Goal: Information Seeking & Learning: Find contact information

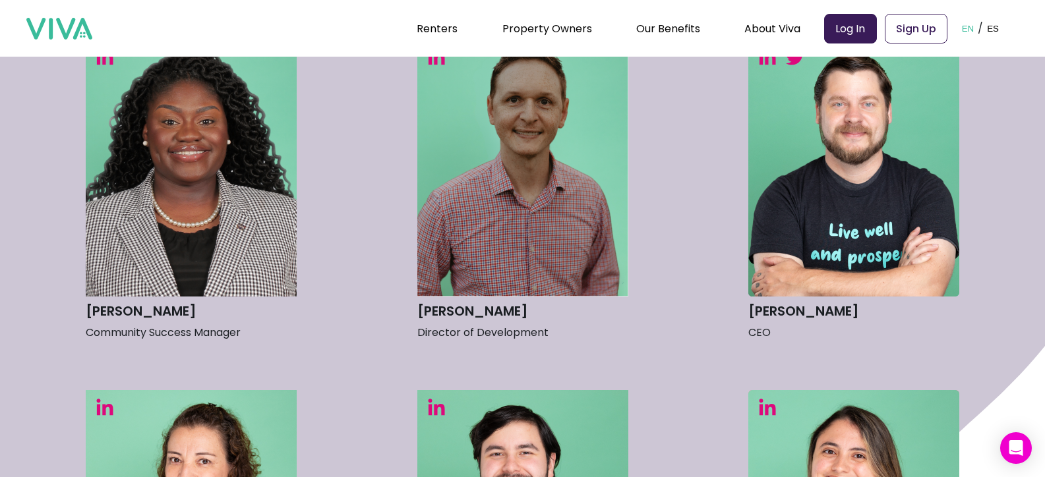
scroll to position [396, 0]
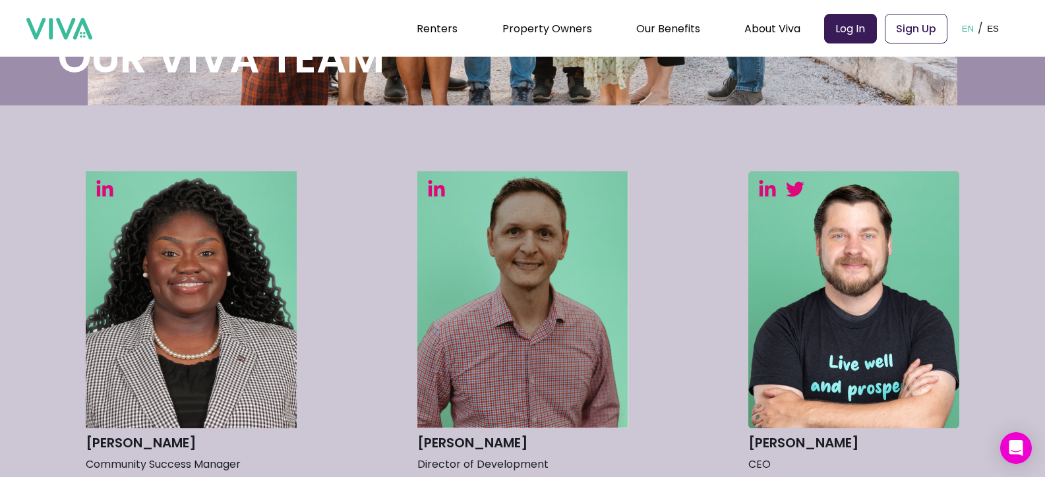
click at [777, 185] on img at bounding box center [767, 188] width 18 height 18
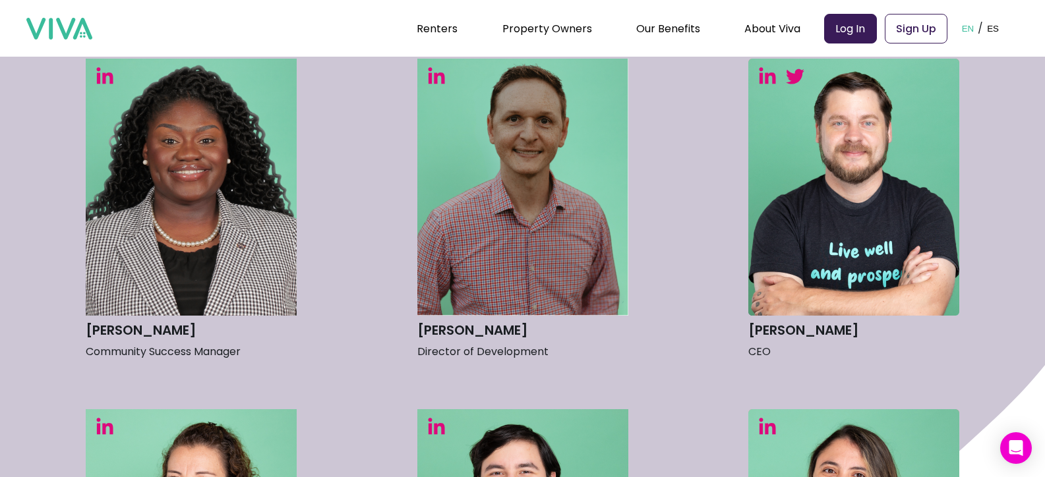
scroll to position [593, 0]
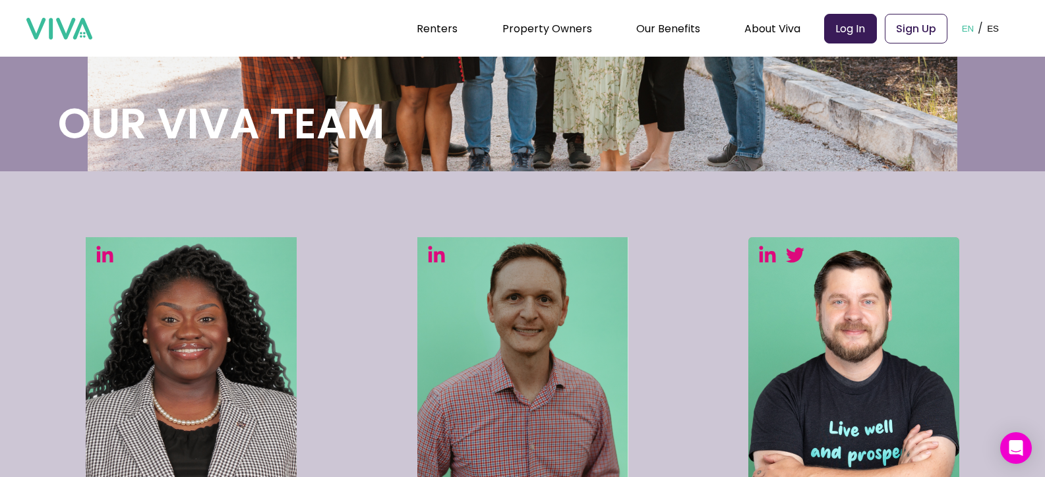
click at [442, 259] on img at bounding box center [436, 254] width 18 height 18
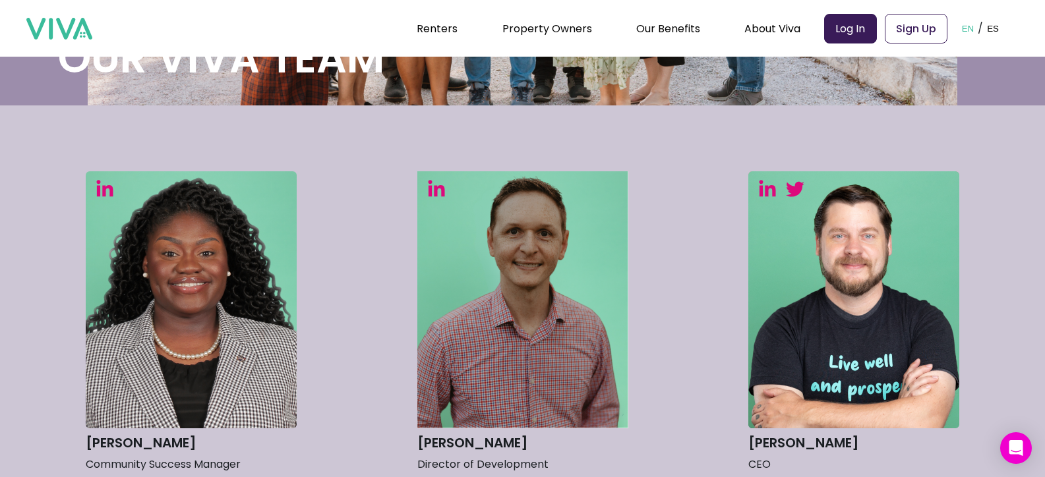
scroll to position [330, 0]
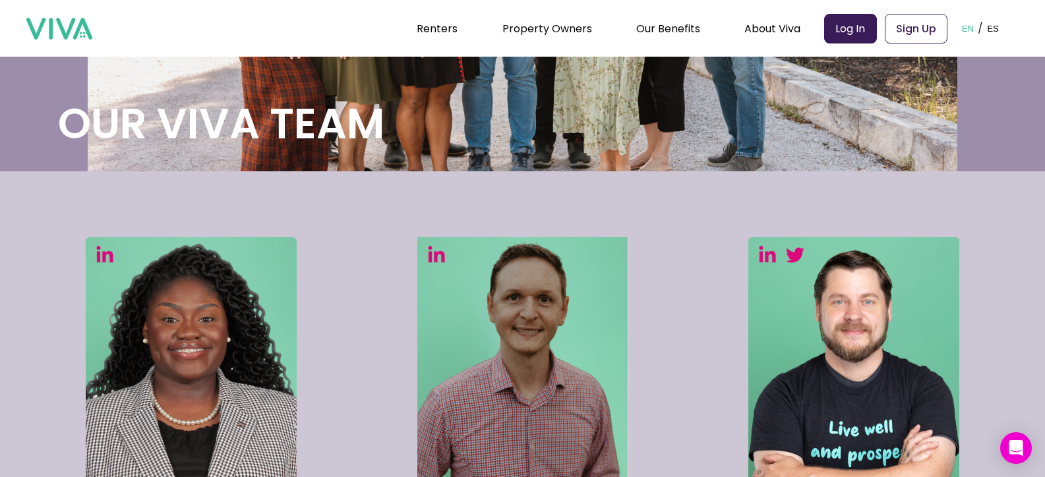
click at [113, 266] on img at bounding box center [191, 365] width 211 height 257
click at [113, 247] on img at bounding box center [105, 254] width 18 height 18
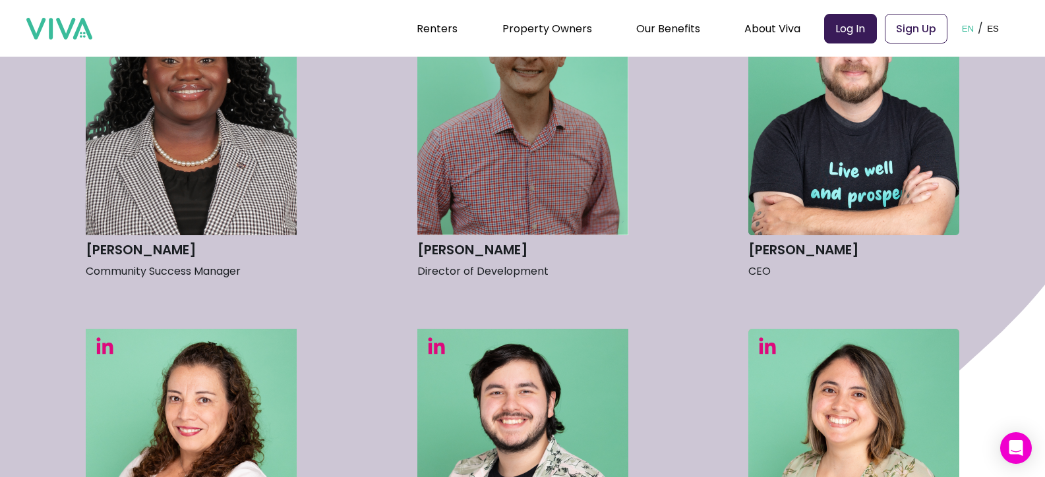
scroll to position [659, 0]
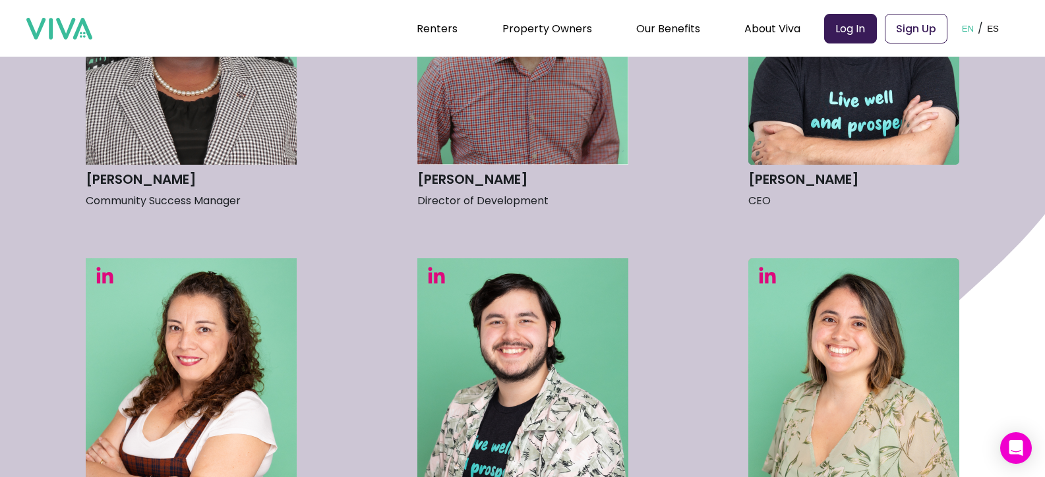
drag, startPoint x: 788, startPoint y: 187, endPoint x: 868, endPoint y: 183, distance: 79.8
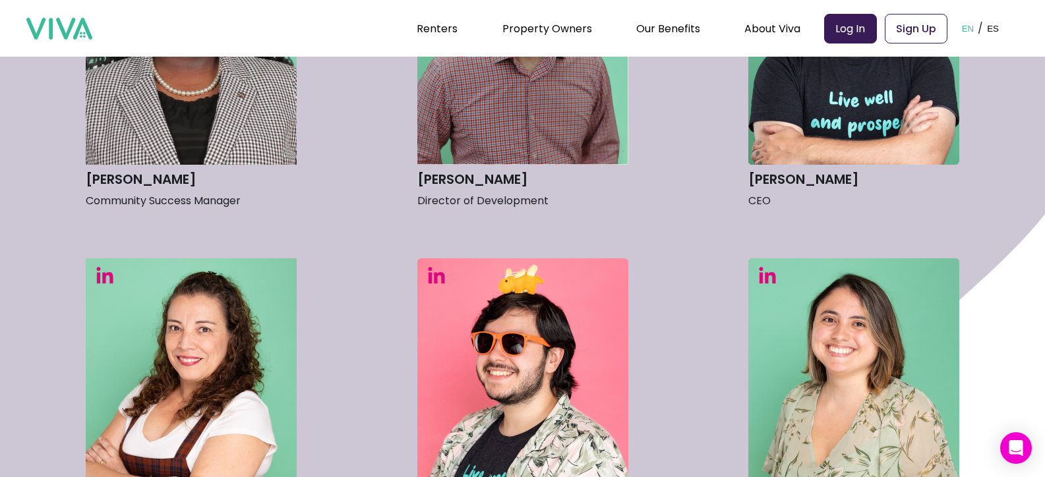
copy h3 "[PERSON_NAME]"
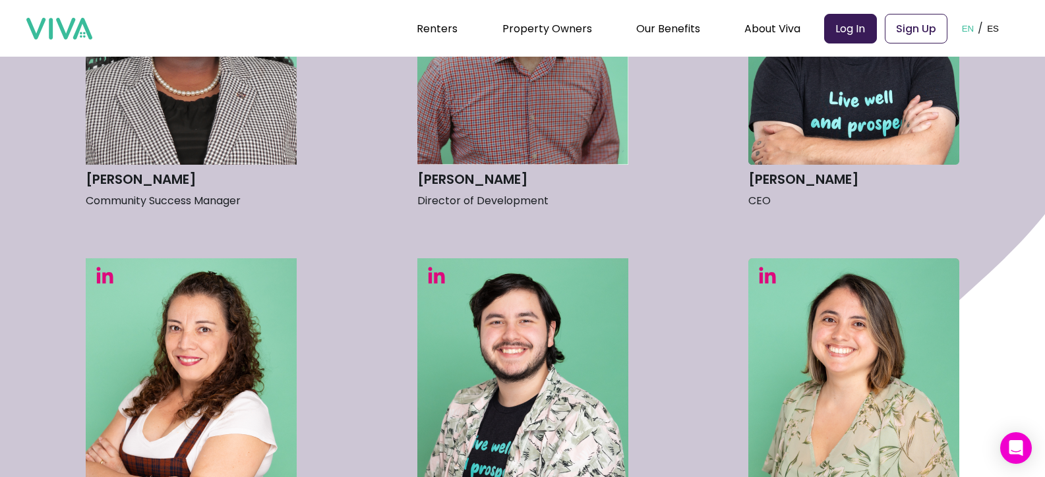
copy h3 "[PERSON_NAME]"
click at [773, 268] on img at bounding box center [767, 275] width 18 height 18
click at [773, 269] on img at bounding box center [767, 275] width 18 height 18
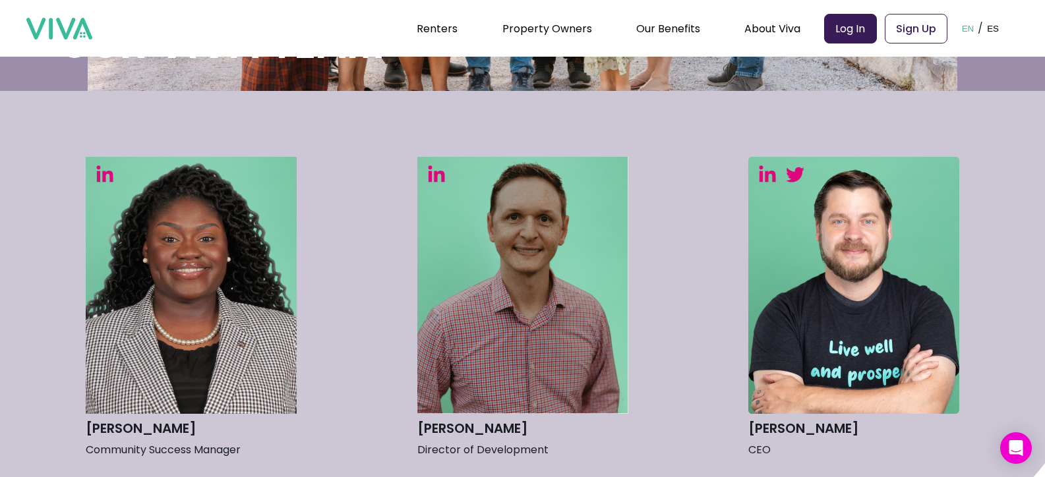
scroll to position [527, 0]
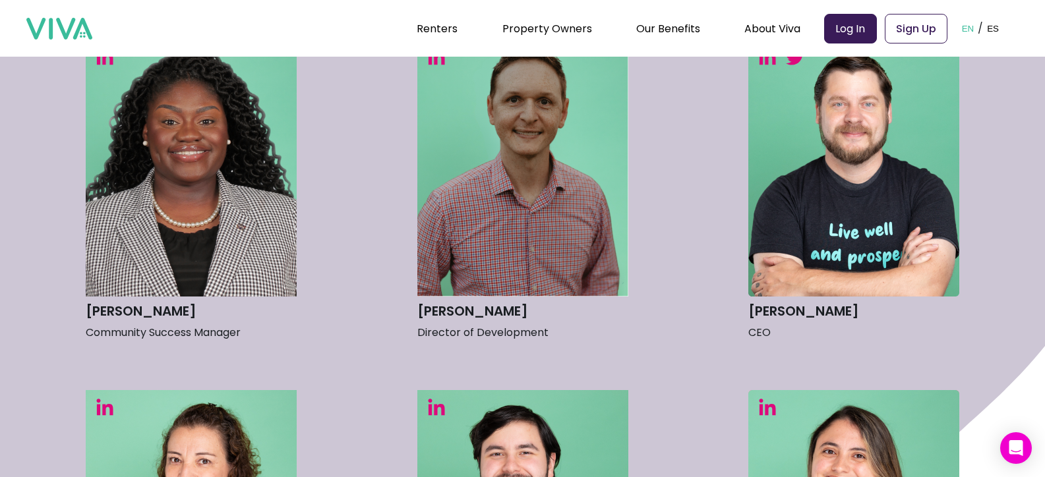
drag, startPoint x: 545, startPoint y: 312, endPoint x: 420, endPoint y: 309, distance: 124.6
copy h3 "[PERSON_NAME]"
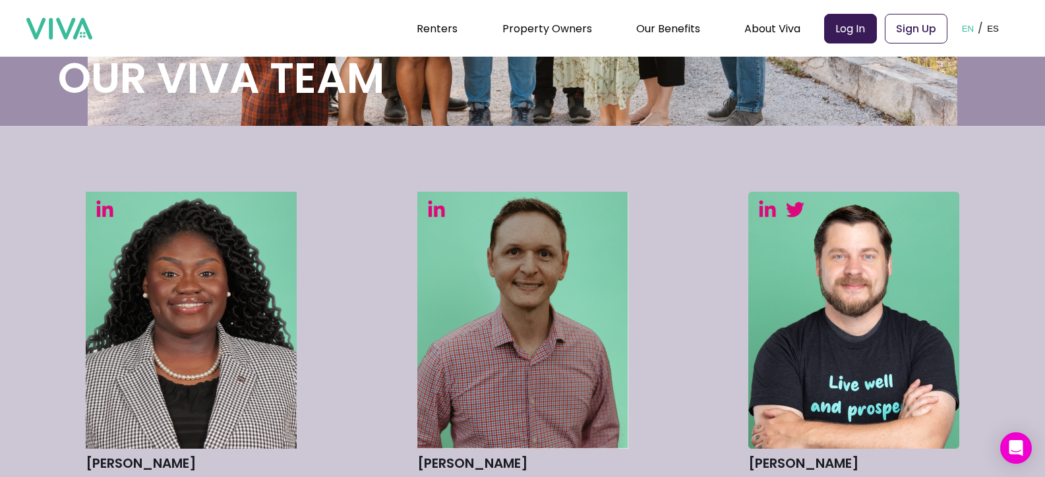
scroll to position [330, 0]
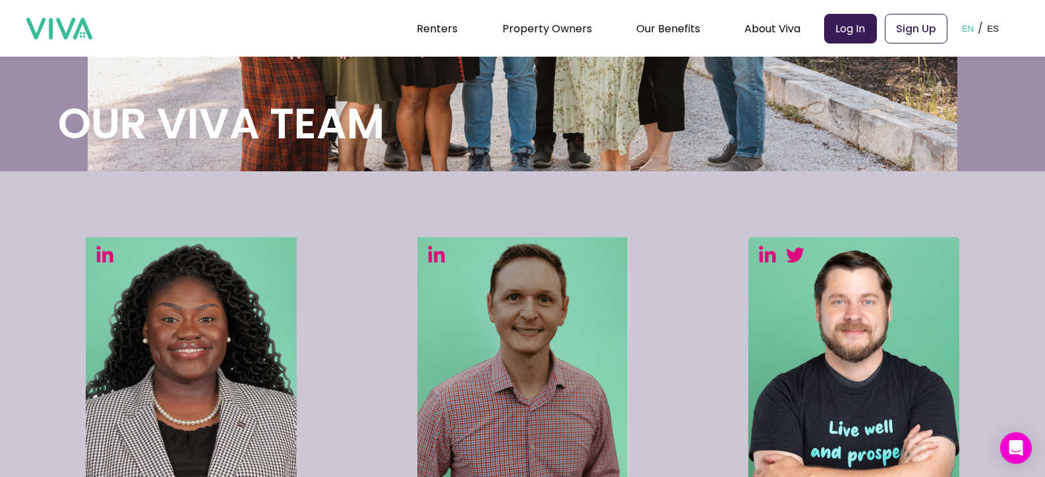
click at [107, 260] on img at bounding box center [105, 254] width 18 height 18
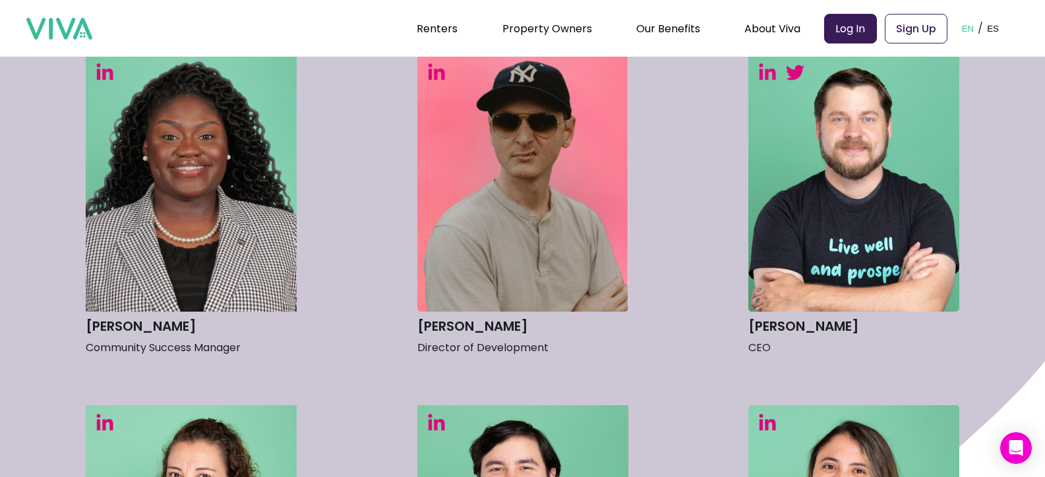
scroll to position [527, 0]
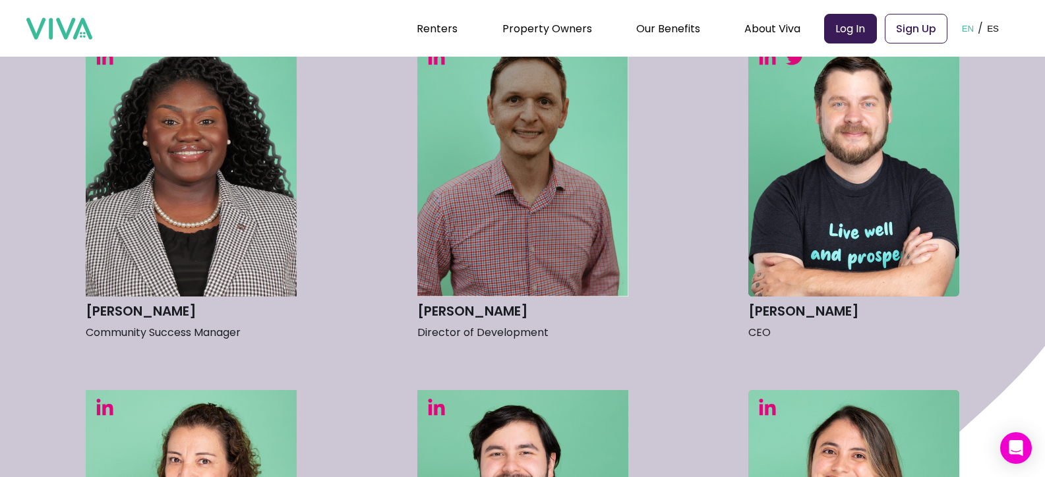
click at [483, 334] on p "Director of Development" at bounding box center [522, 333] width 211 height 20
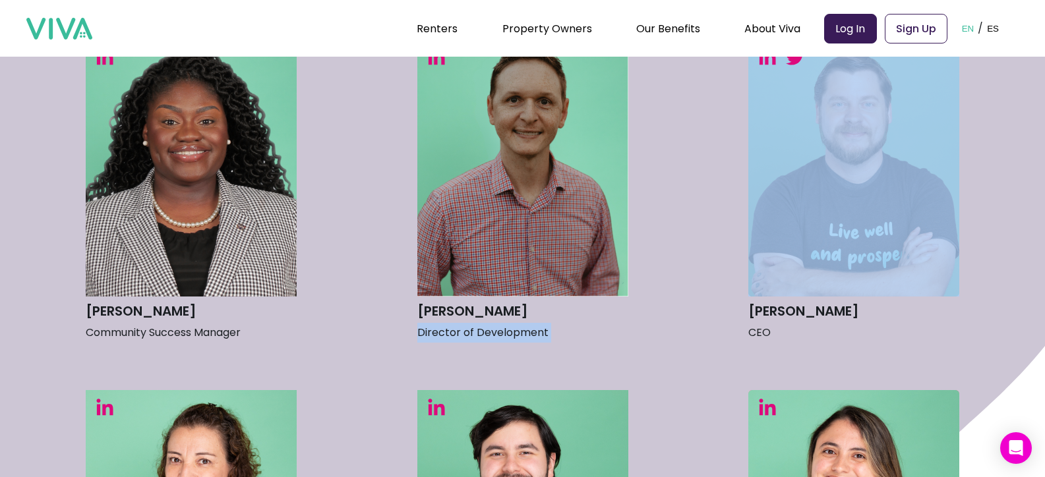
click at [483, 334] on p "Director of Development" at bounding box center [522, 333] width 211 height 20
copy p "Director of Development"
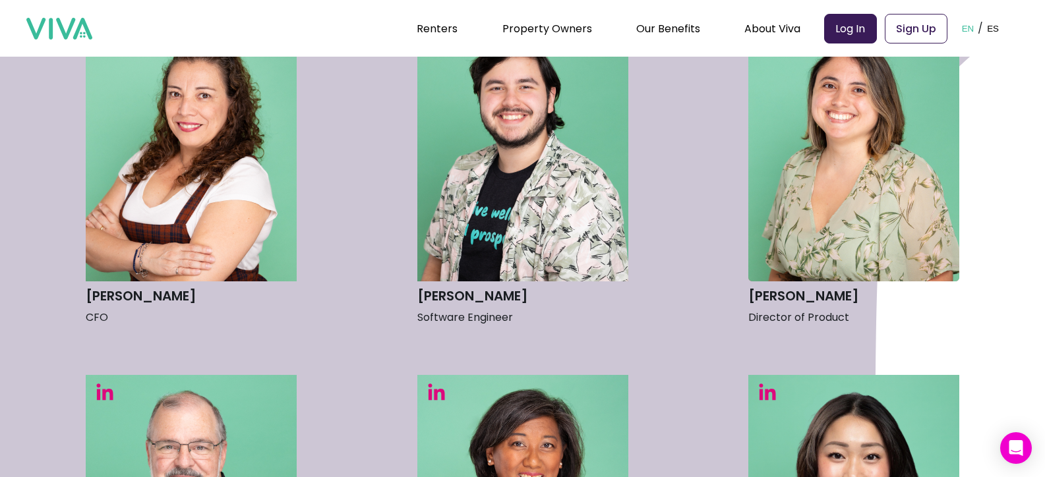
scroll to position [989, 0]
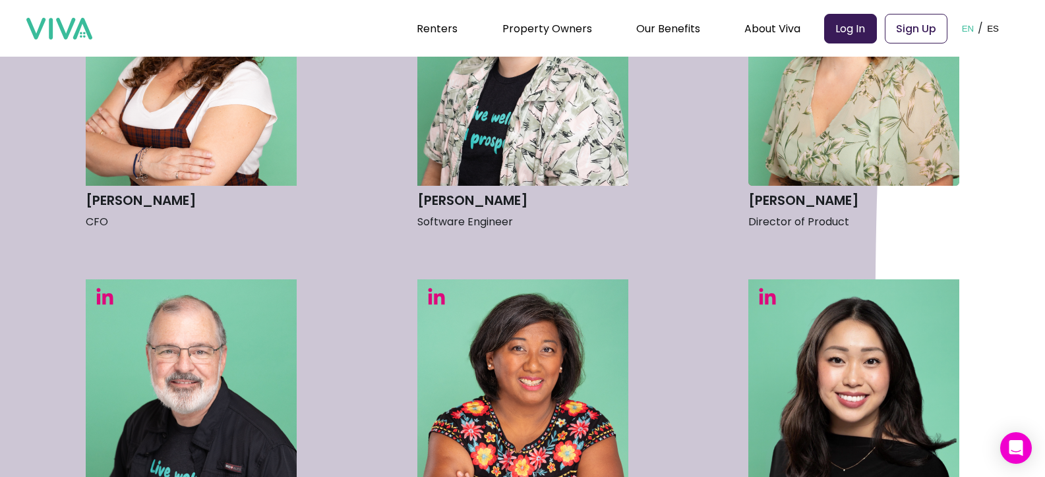
drag, startPoint x: 733, startPoint y: 195, endPoint x: 883, endPoint y: 196, distance: 149.7
click at [883, 196] on div "[PERSON_NAME] Community Success Manager [PERSON_NAME] Director of Development […" at bounding box center [523, 411] width 874 height 1799
copy h3 "[PERSON_NAME]"
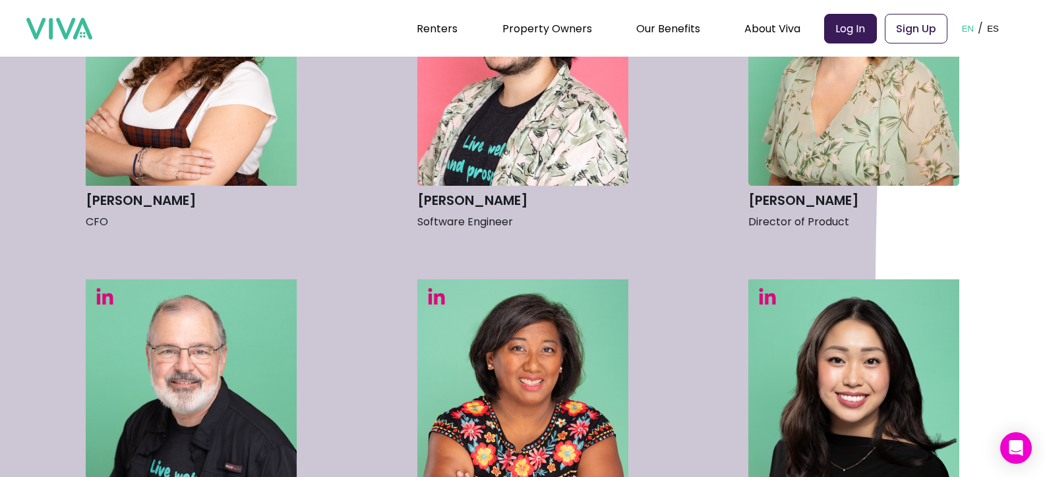
copy h3 "[PERSON_NAME]"
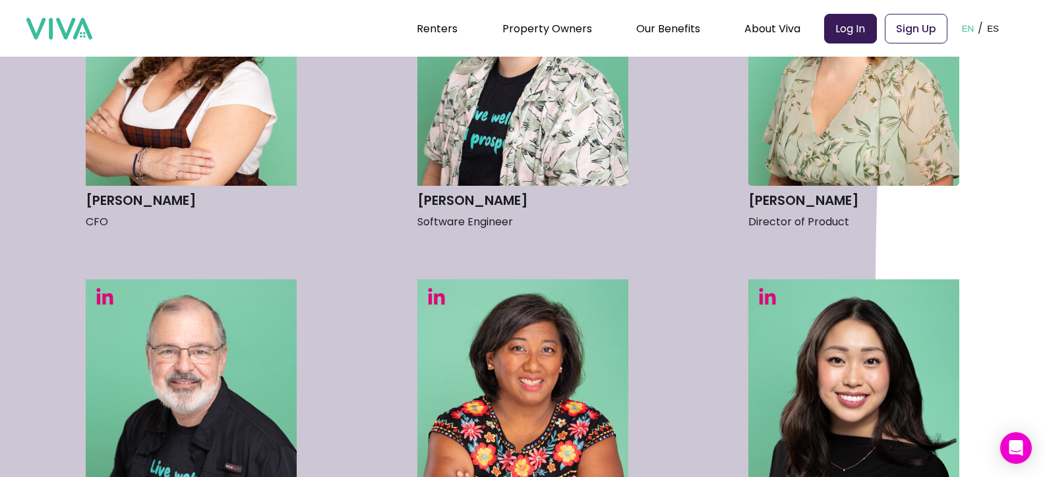
click at [783, 220] on p "Director of Product" at bounding box center [853, 222] width 211 height 20
click at [781, 221] on p "Director of Product" at bounding box center [853, 222] width 211 height 20
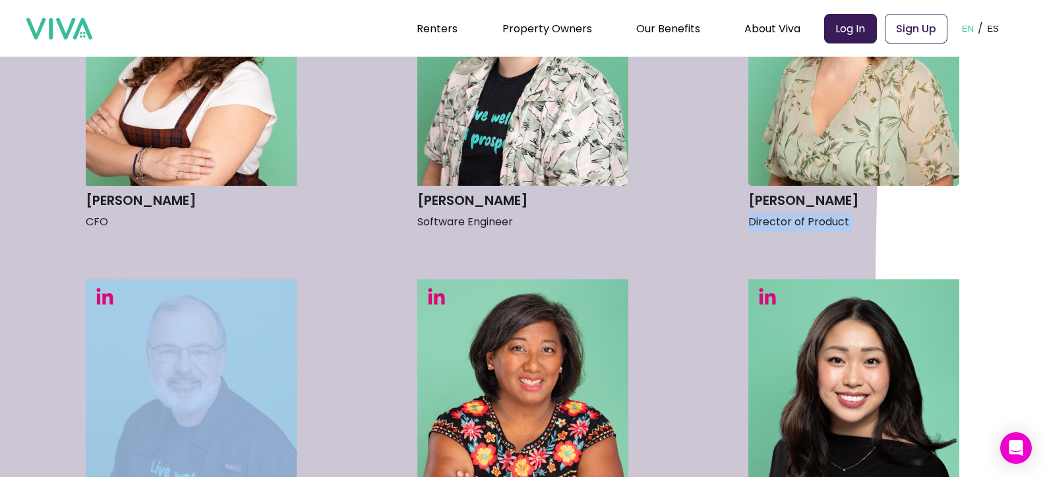
click at [781, 221] on p "Director of Product" at bounding box center [853, 222] width 211 height 20
copy p "Director of Product"
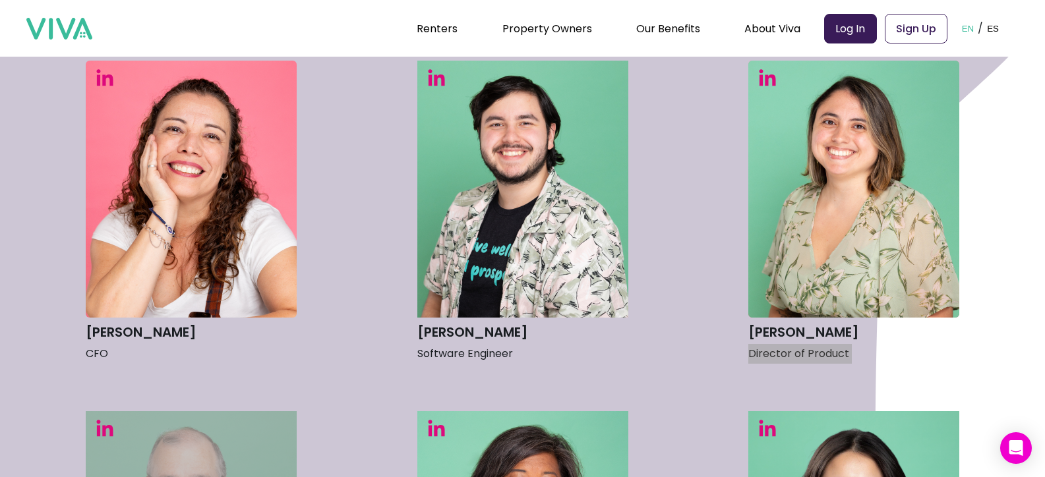
scroll to position [791, 0]
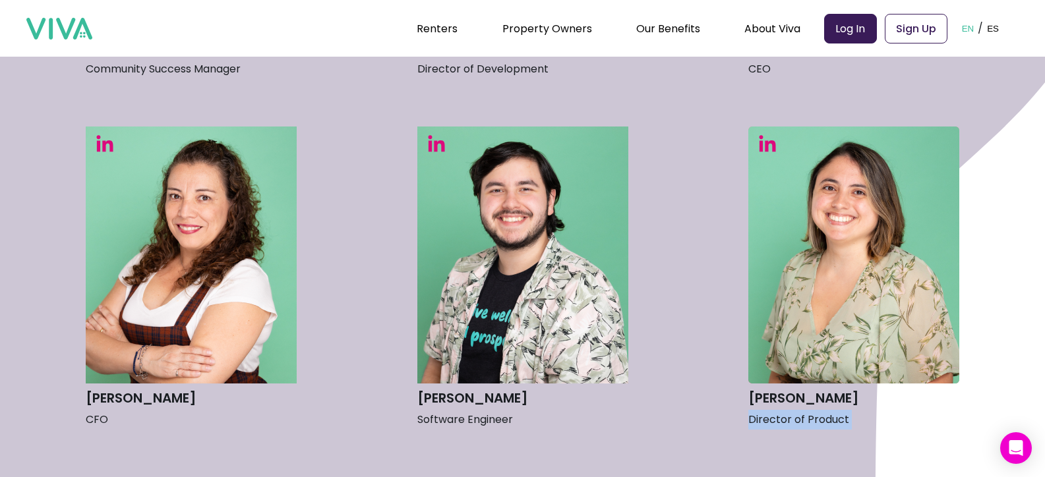
click at [109, 151] on img at bounding box center [105, 144] width 18 height 18
drag, startPoint x: 225, startPoint y: 401, endPoint x: 62, endPoint y: 394, distance: 163.7
click at [117, 389] on h3 "[PERSON_NAME]" at bounding box center [191, 398] width 211 height 23
drag, startPoint x: 267, startPoint y: 399, endPoint x: 80, endPoint y: 389, distance: 186.9
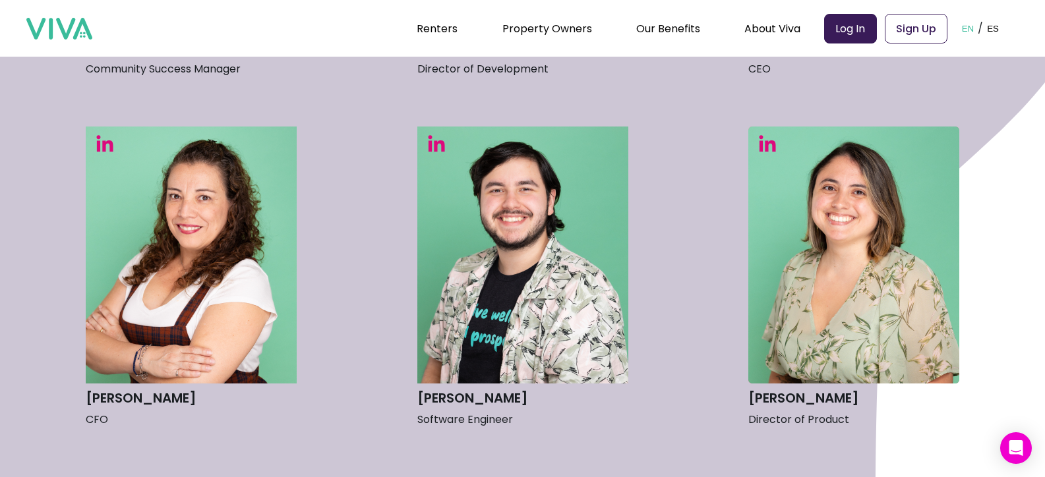
click at [98, 401] on h3 "[PERSON_NAME]" at bounding box center [191, 398] width 211 height 23
